Goal: Task Accomplishment & Management: Manage account settings

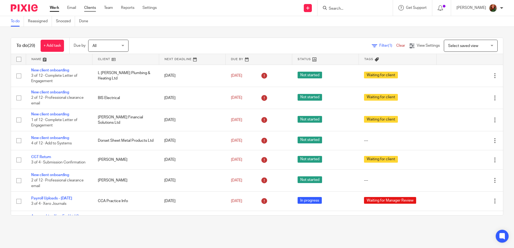
click at [91, 6] on link "Clients" at bounding box center [90, 7] width 12 height 5
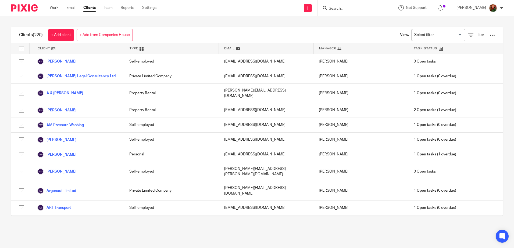
click at [489, 35] on div at bounding box center [491, 34] width 5 height 5
click at [431, 50] on link "Import data from a CSV file" at bounding box center [448, 47] width 75 height 8
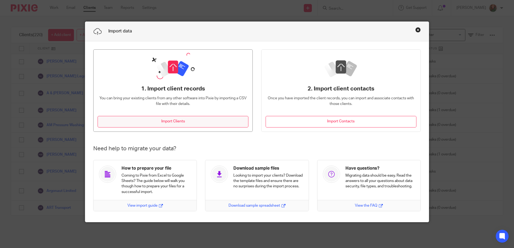
click at [172, 121] on button "Import Clients" at bounding box center [172, 122] width 151 height 12
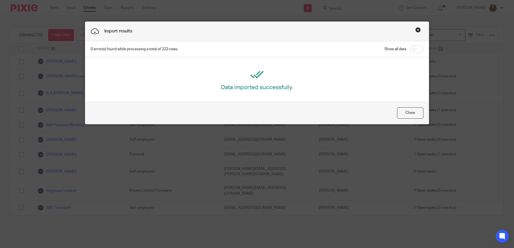
click at [415, 30] on link "Close this dialog window" at bounding box center [417, 30] width 5 height 7
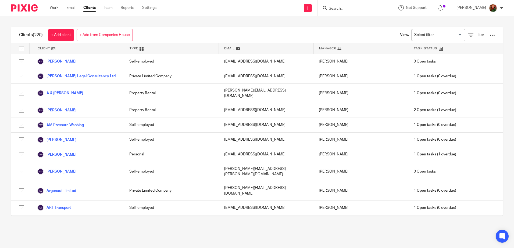
click at [357, 7] on input "Search" at bounding box center [352, 8] width 48 height 5
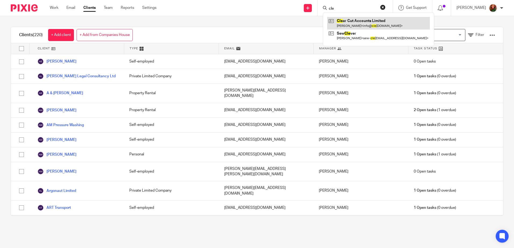
type input "cle"
click at [360, 26] on link at bounding box center [378, 23] width 103 height 12
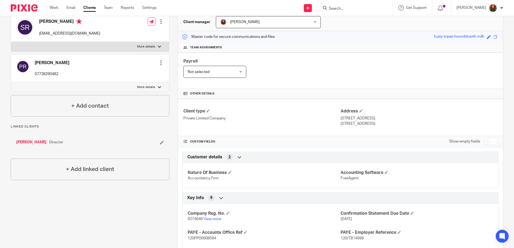
scroll to position [81, 0]
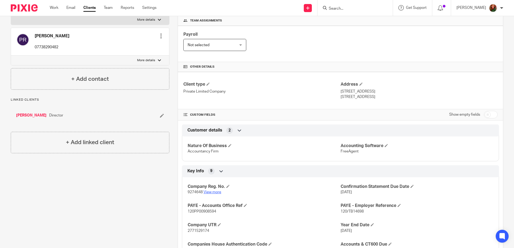
click at [216, 193] on link "View more" at bounding box center [212, 192] width 18 height 4
